Goal: Information Seeking & Learning: Learn about a topic

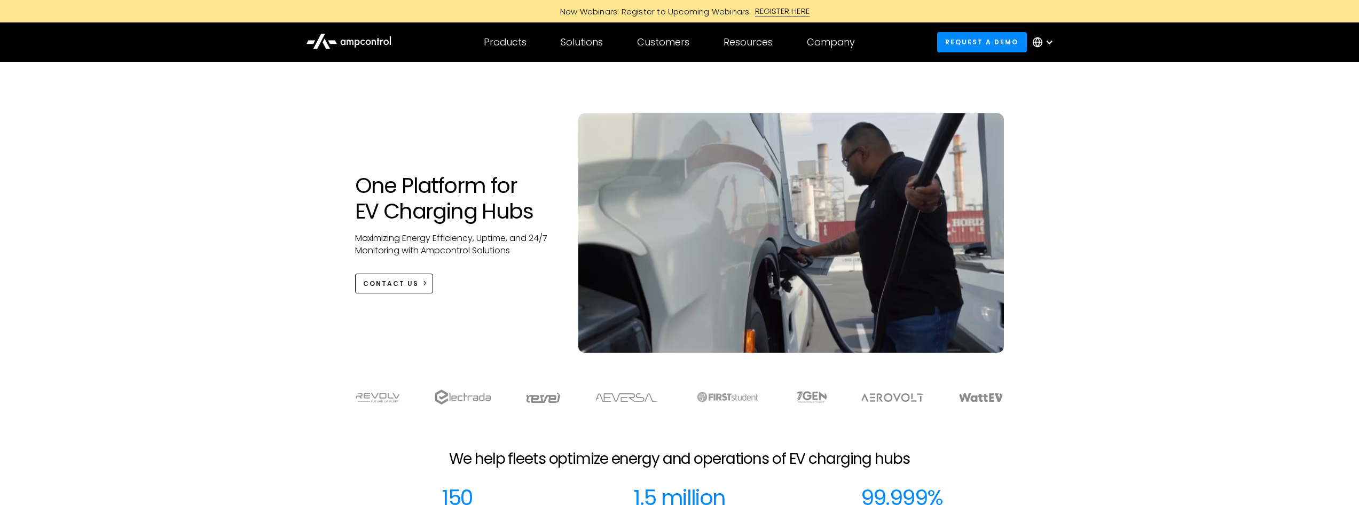
click at [206, 208] on div "One Platform for EV Charging Hubs Maximizing Energy Efficiency, Uptime, and 24/…" at bounding box center [679, 218] width 1359 height 312
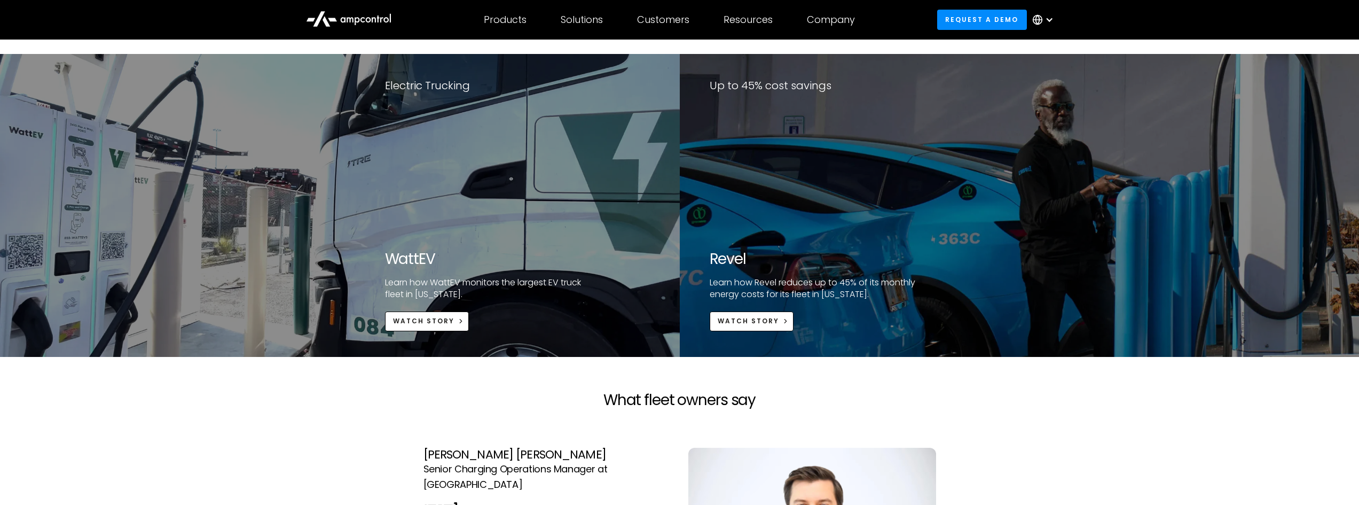
scroll to position [2082, 0]
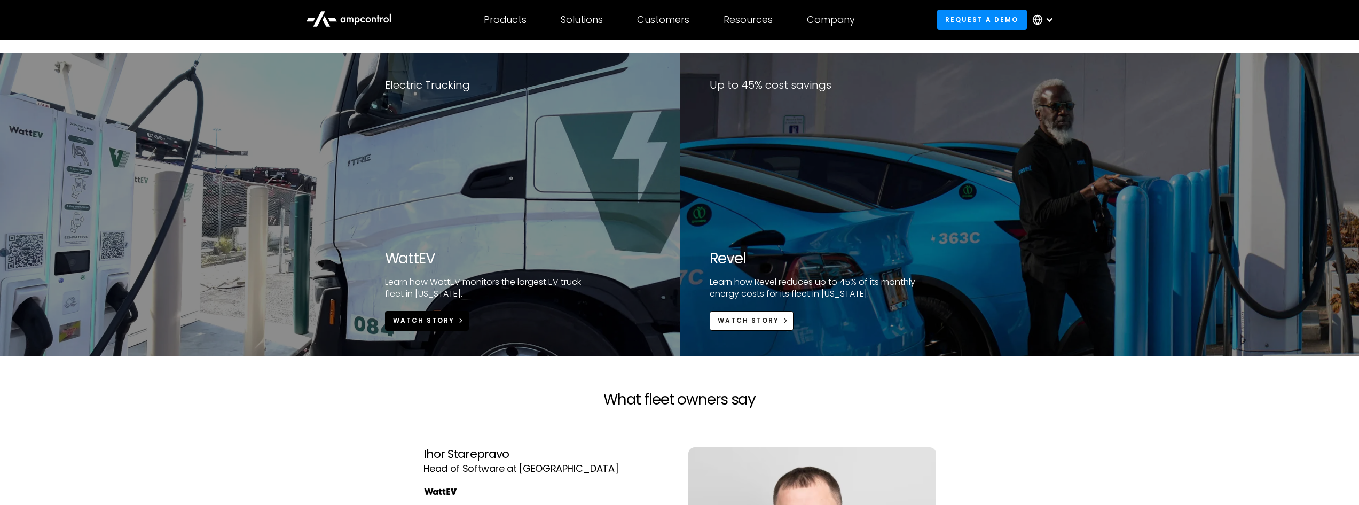
click at [429, 321] on div "Watch Story" at bounding box center [423, 321] width 61 height 10
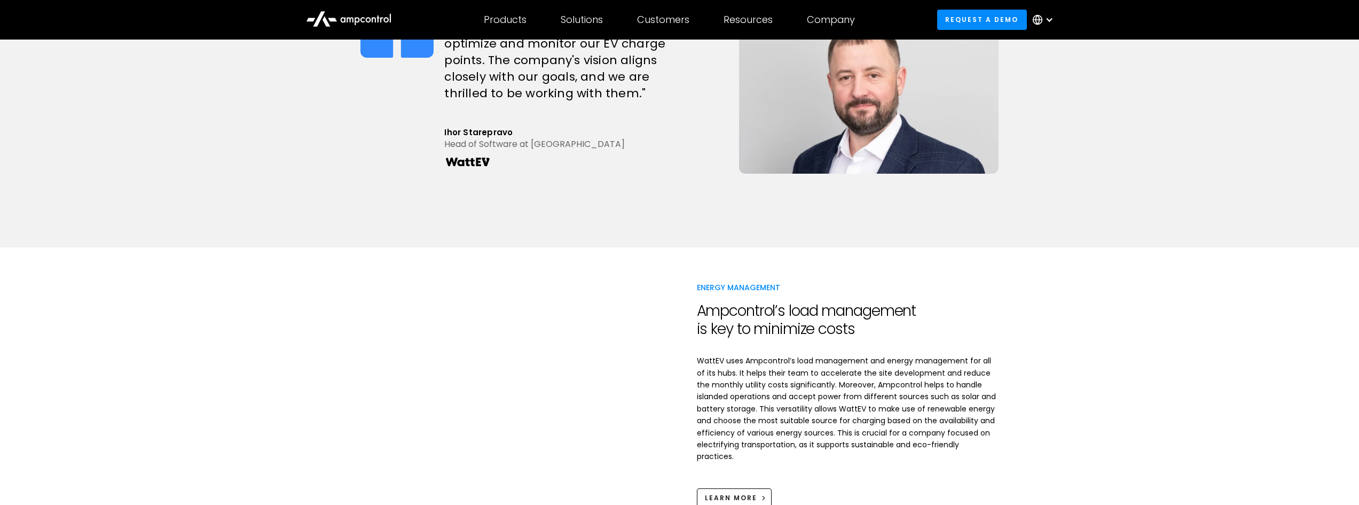
scroll to position [908, 0]
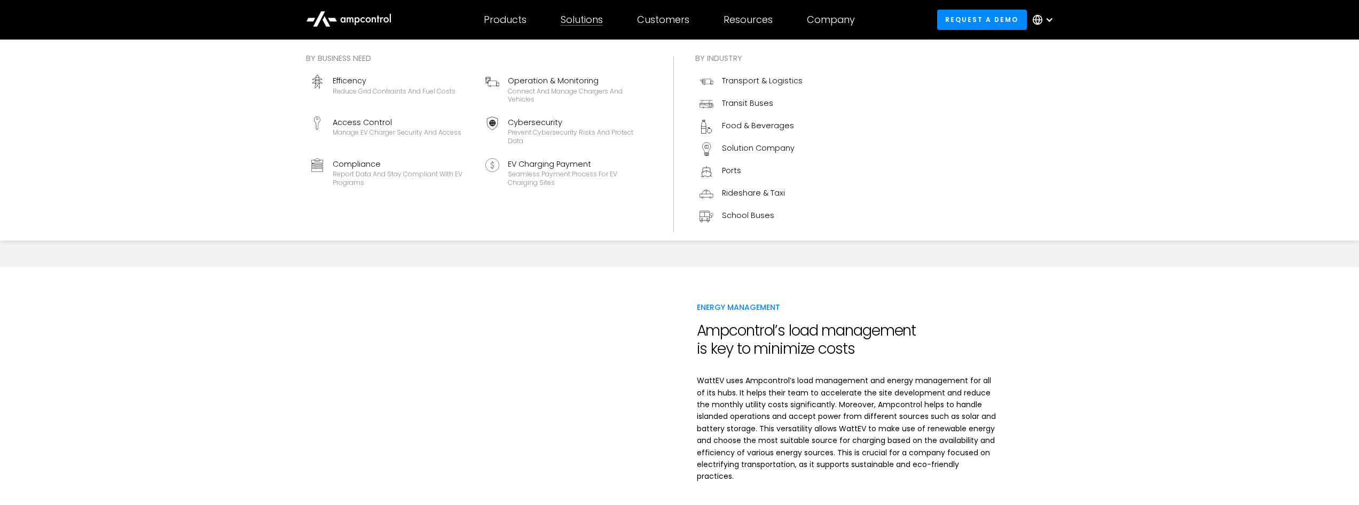
click at [568, 21] on div "Solutions" at bounding box center [582, 20] width 42 height 12
click at [740, 83] on div "Transport & Logistics" at bounding box center [762, 81] width 81 height 12
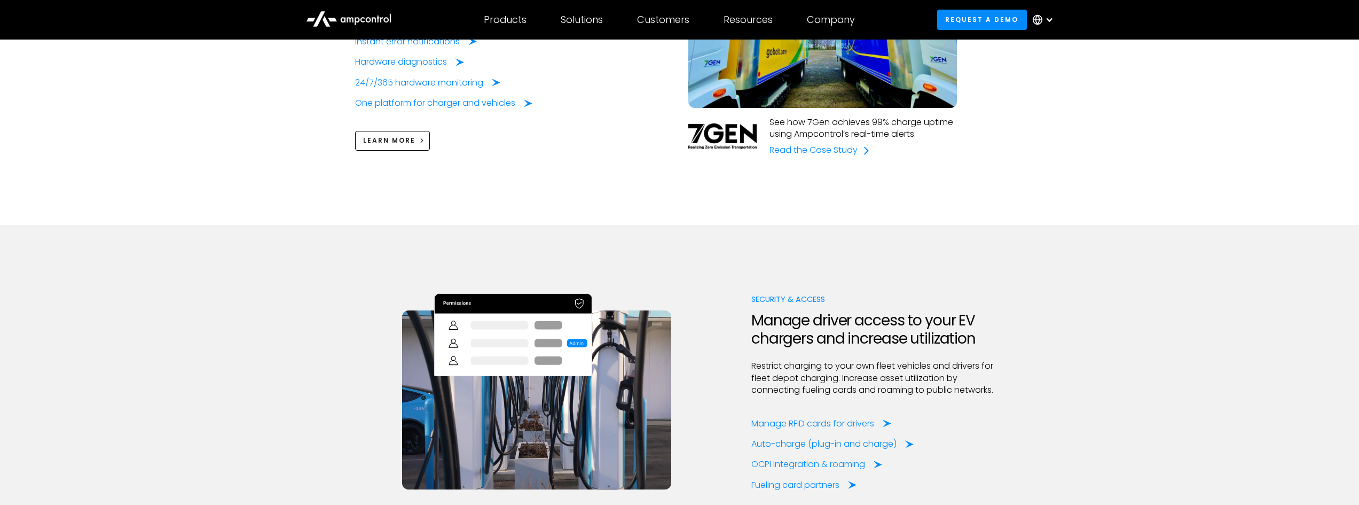
scroll to position [1922, 0]
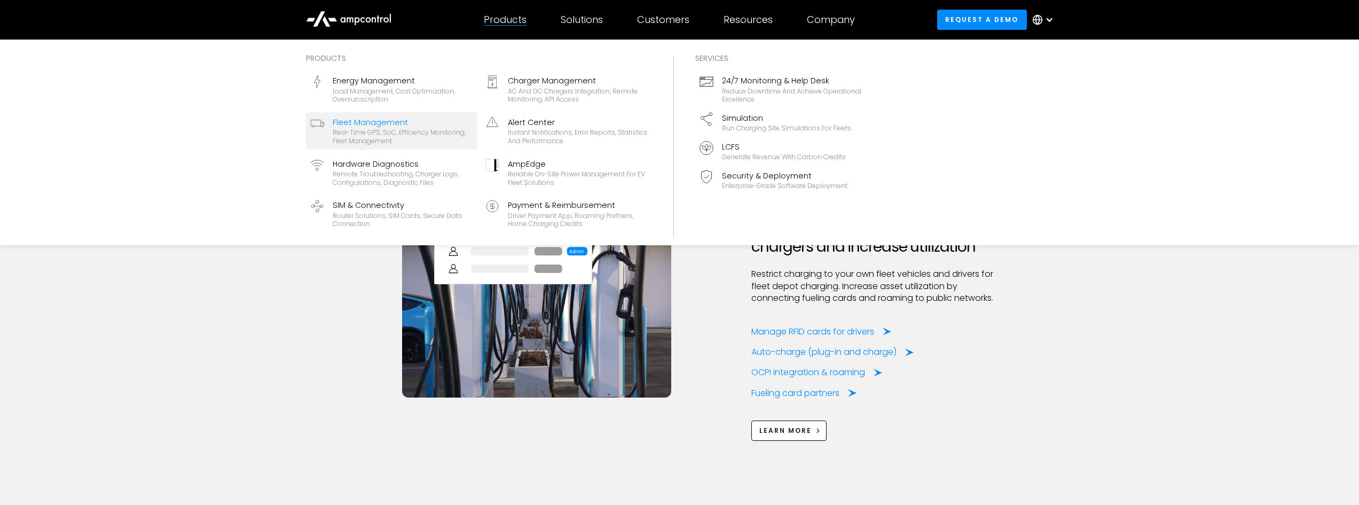
click at [405, 133] on div "Real-time GPS, SoC, efficiency monitoring, fleet management" at bounding box center [403, 136] width 140 height 17
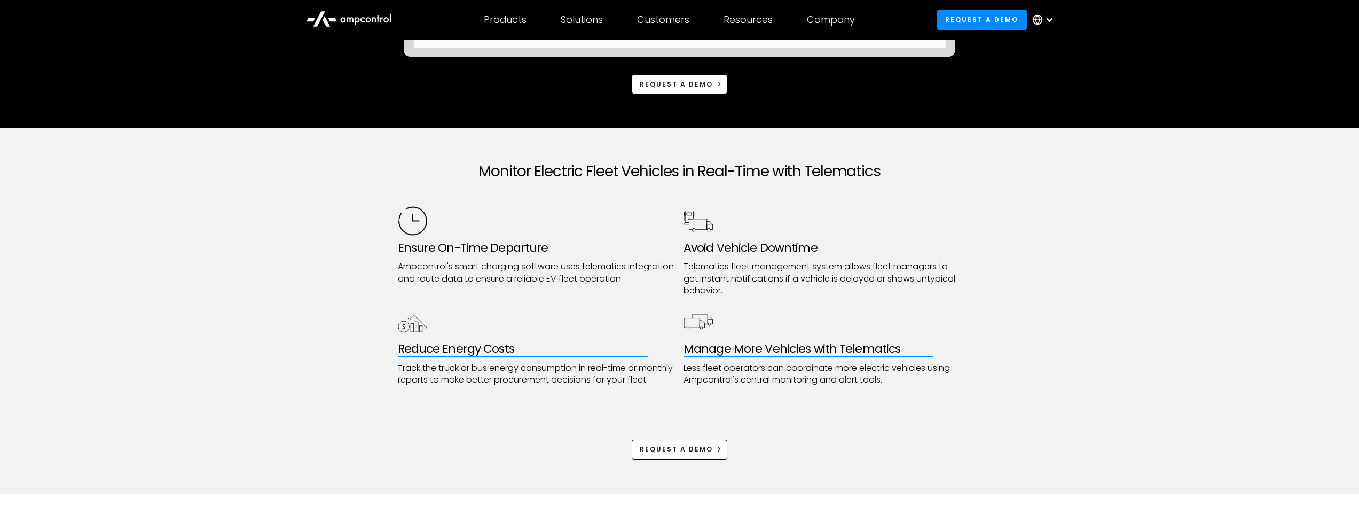
scroll to position [480, 0]
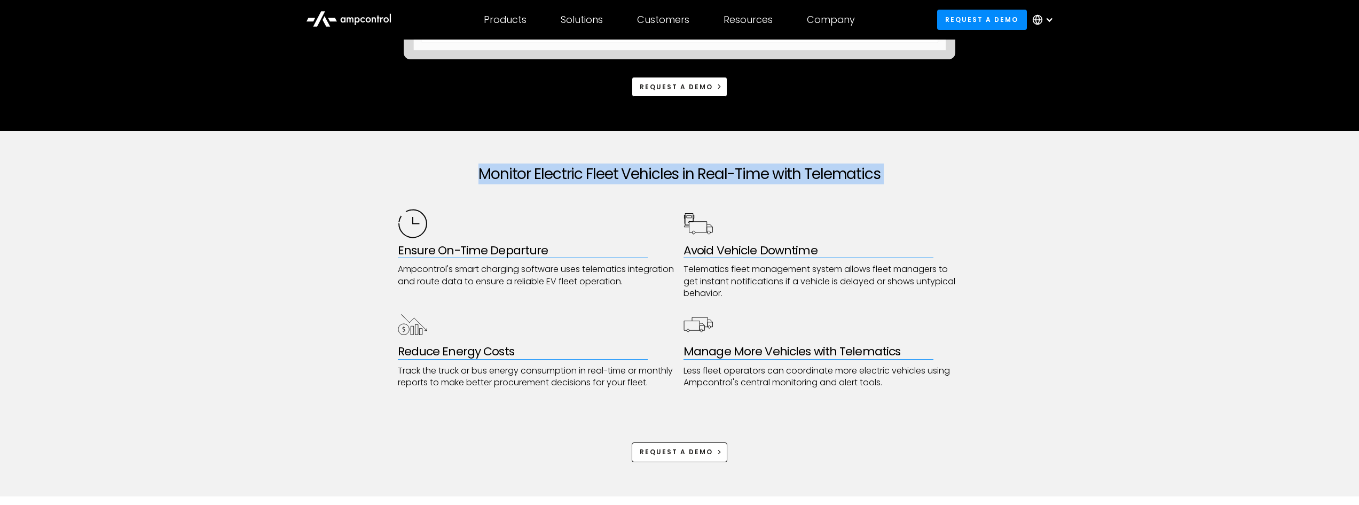
drag, startPoint x: 481, startPoint y: 173, endPoint x: 516, endPoint y: 208, distance: 49.8
click at [516, 208] on div "Monitor Electric Fleet Vehicles in Real-Time with Telematics Ensure On-Time Dep…" at bounding box center [680, 313] width 564 height 365
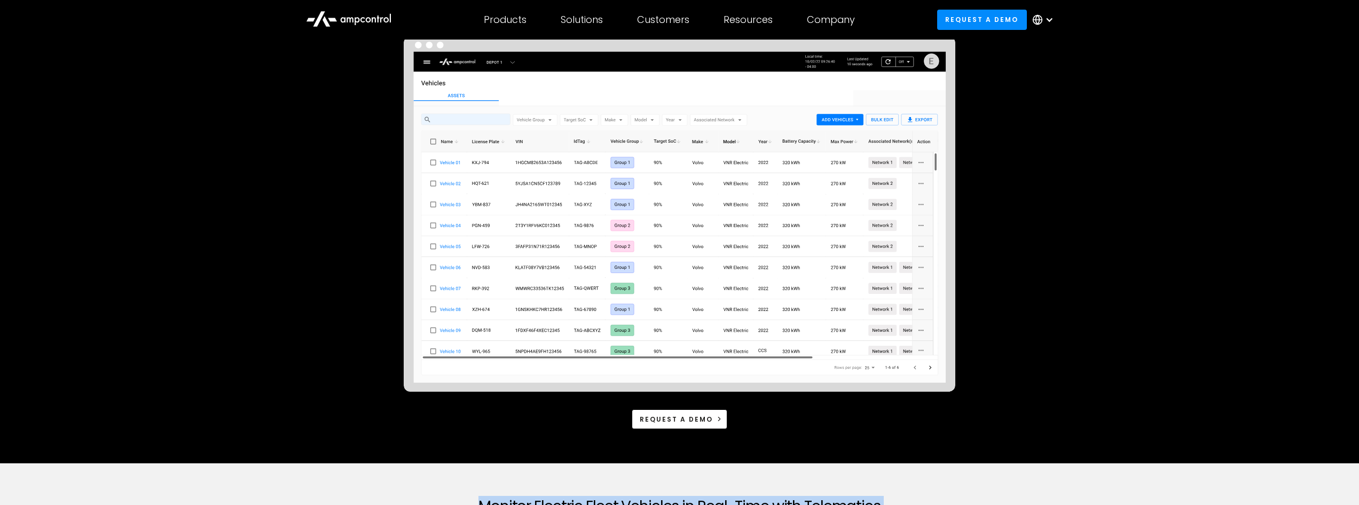
scroll to position [160, 0]
